Goal: Transaction & Acquisition: Purchase product/service

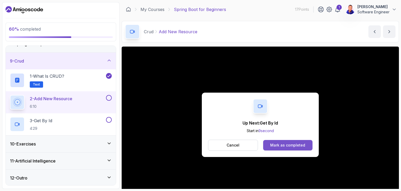
click at [278, 145] on div "Mark as completed" at bounding box center [287, 144] width 35 height 5
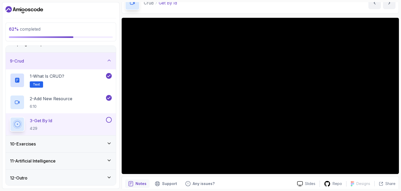
scroll to position [28, 0]
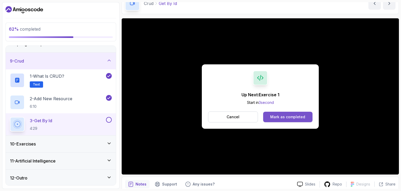
click at [278, 115] on div "Mark as completed" at bounding box center [287, 116] width 35 height 5
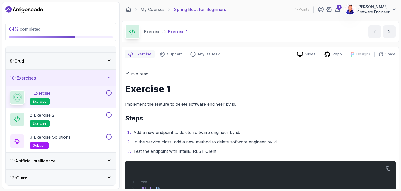
scroll to position [17, 0]
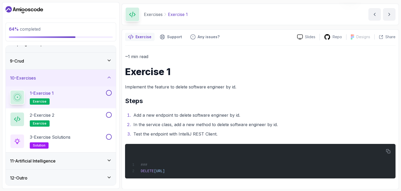
click at [87, 157] on div "11 - Artificial Intelligence" at bounding box center [61, 160] width 102 height 6
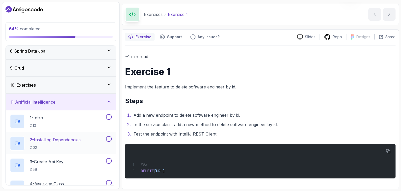
scroll to position [121, 0]
click at [109, 100] on icon at bounding box center [109, 102] width 5 height 5
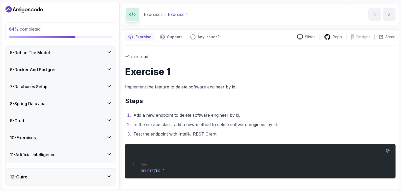
scroll to position [63, 0]
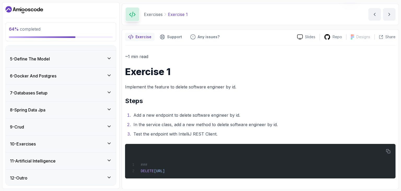
click at [110, 174] on icon at bounding box center [109, 176] width 5 height 5
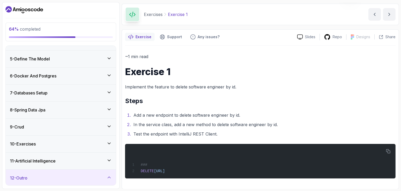
scroll to position [107, 0]
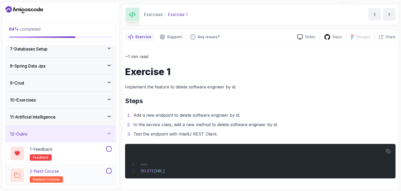
click at [53, 170] on p "2 - Next Course" at bounding box center [44, 171] width 29 height 6
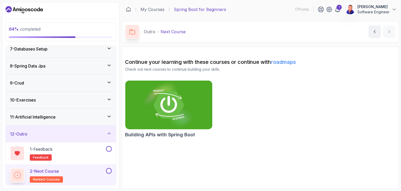
click at [151, 136] on h2 "Building APIs with Spring Boot" at bounding box center [160, 134] width 70 height 7
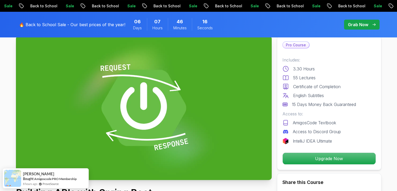
scroll to position [33, 0]
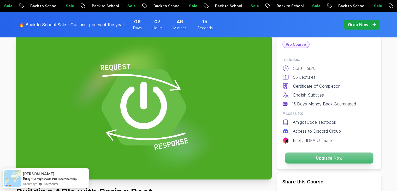
click at [304, 156] on p "Upgrade Now" at bounding box center [329, 157] width 88 height 11
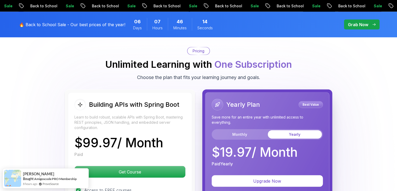
scroll to position [1208, 0]
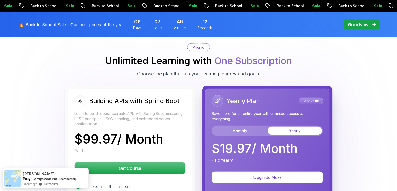
click at [275, 50] on body "Sale Back to School Sale Back to School Sale Back to School Sale Back to School…" at bounding box center [198, 19] width 397 height 2455
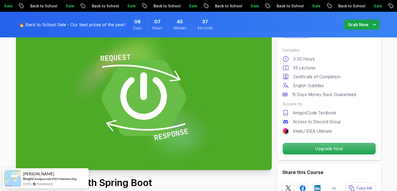
scroll to position [48, 0]
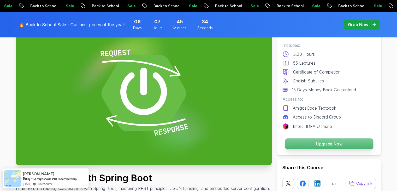
click at [323, 140] on p "Upgrade Now" at bounding box center [329, 143] width 88 height 11
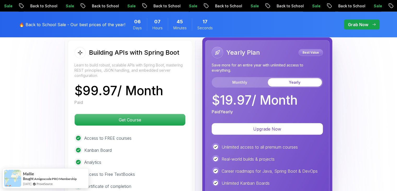
scroll to position [1255, 0]
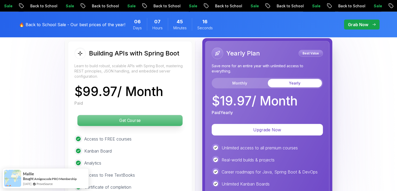
click at [142, 115] on p "Get Course" at bounding box center [129, 120] width 105 height 11
